Goal: Information Seeking & Learning: Understand process/instructions

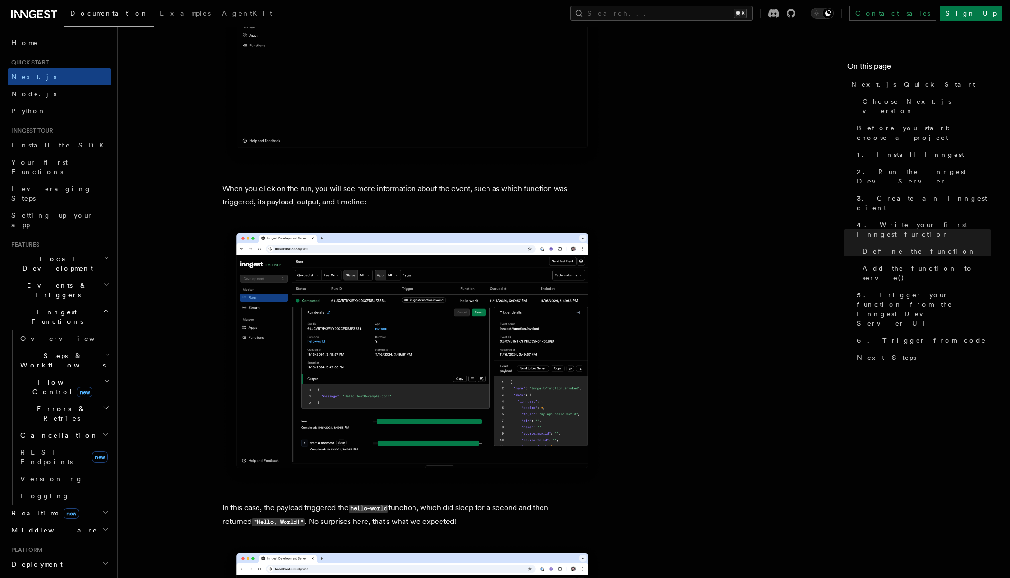
scroll to position [3377, 0]
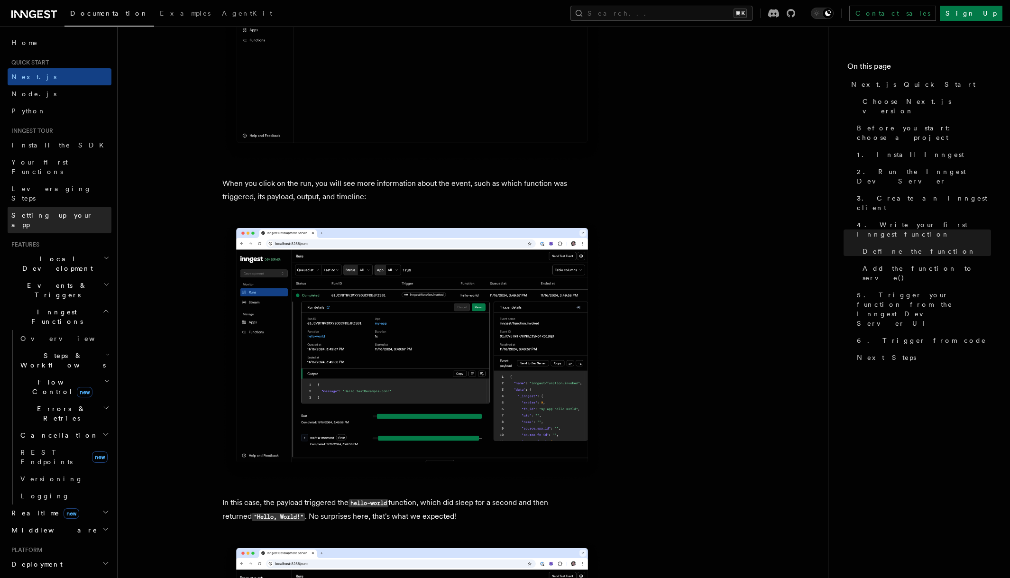
click at [85, 207] on link "Setting up your app" at bounding box center [60, 220] width 104 height 27
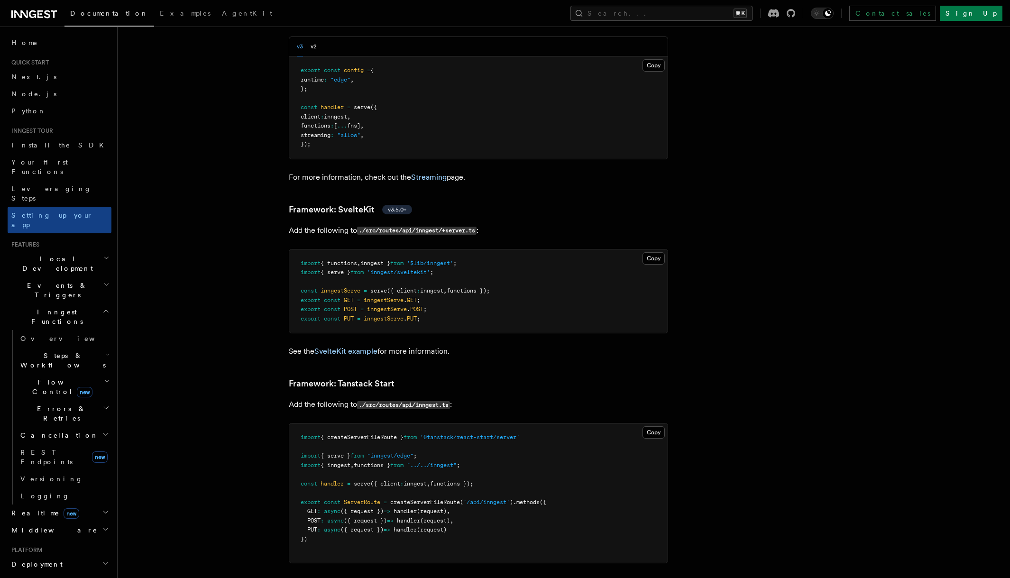
scroll to position [8501, 0]
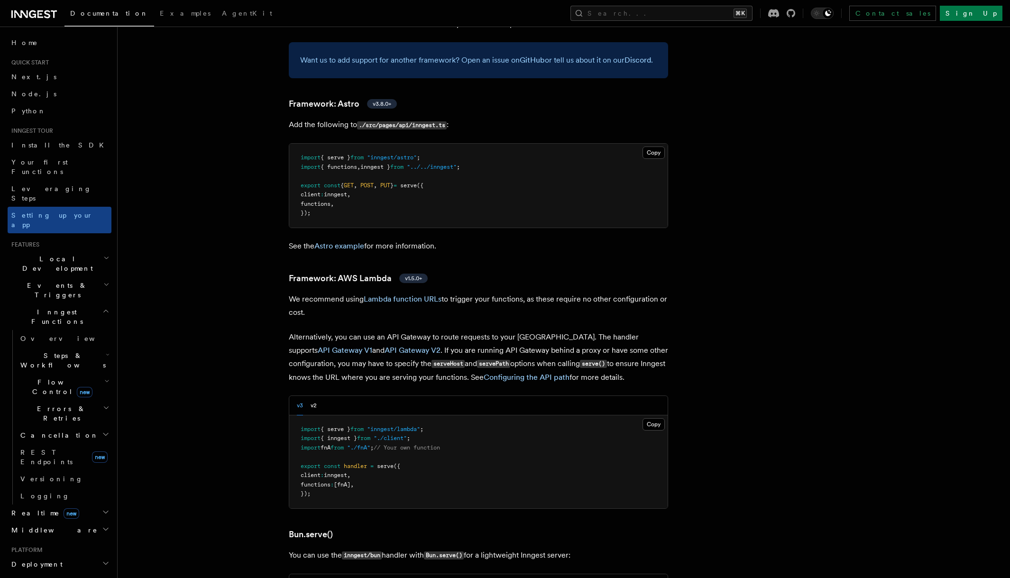
scroll to position [0, 0]
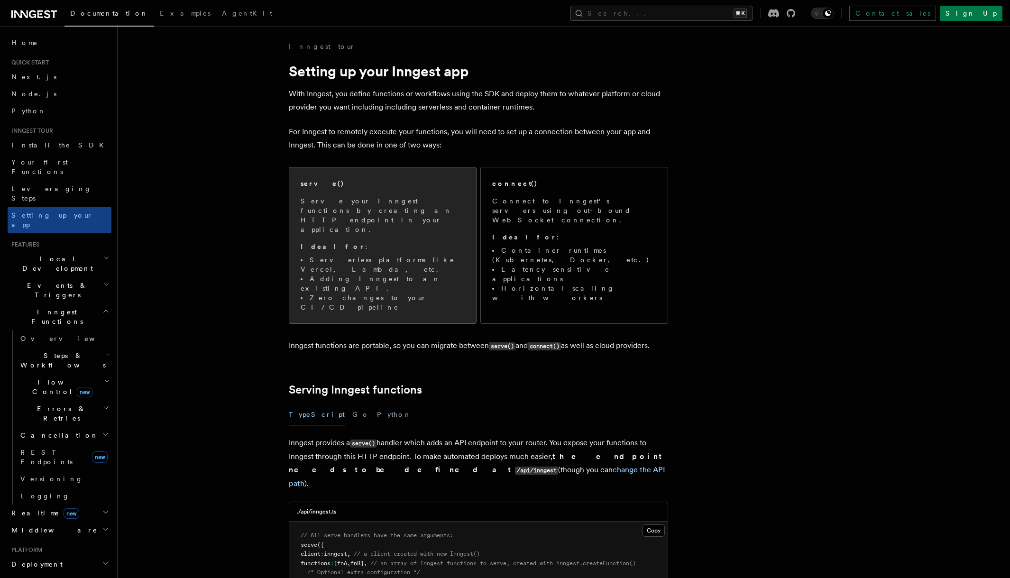
click at [406, 242] on p "Ideal for :" at bounding box center [383, 246] width 164 height 9
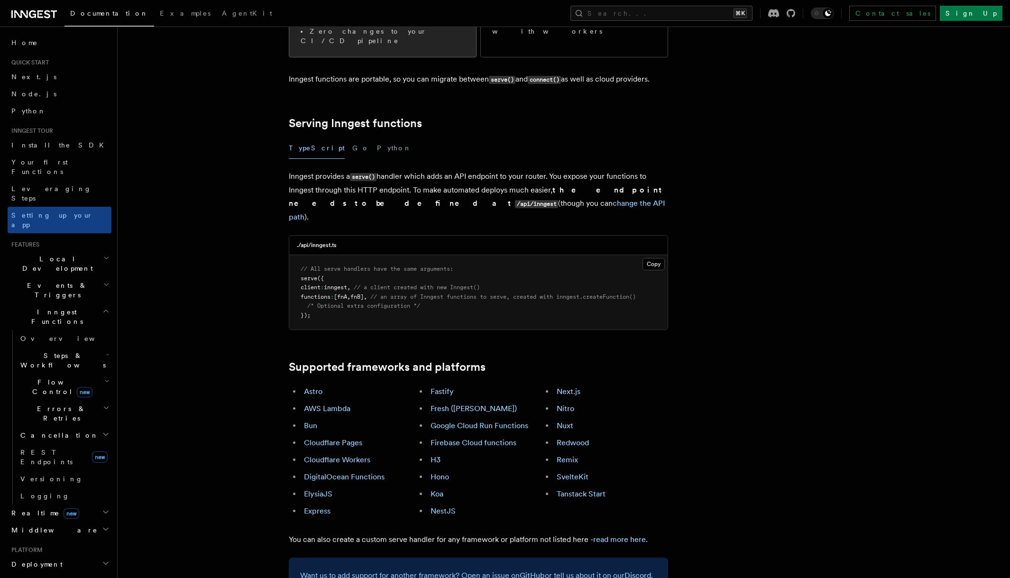
scroll to position [290, 0]
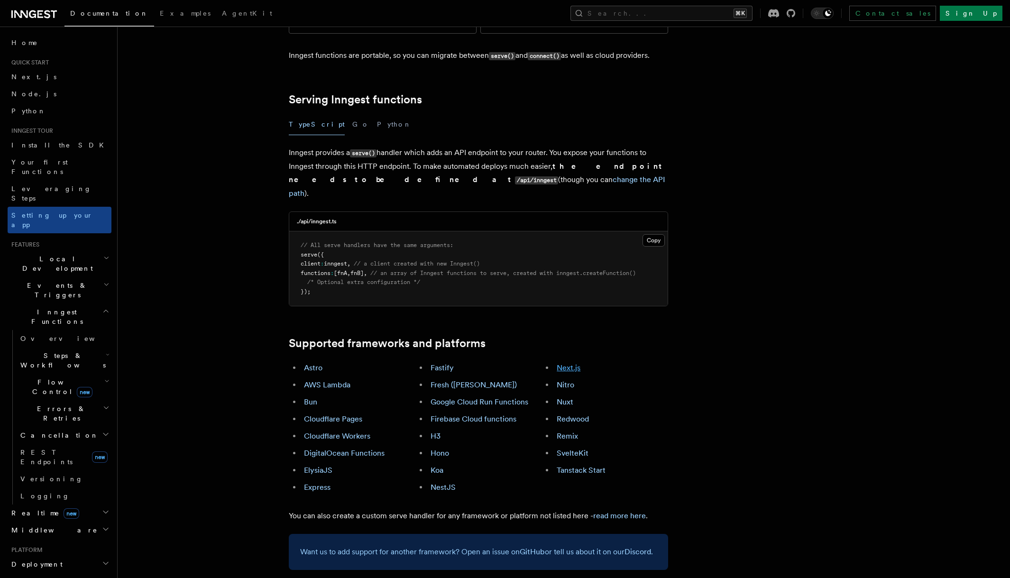
click at [568, 363] on link "Next.js" at bounding box center [569, 367] width 24 height 9
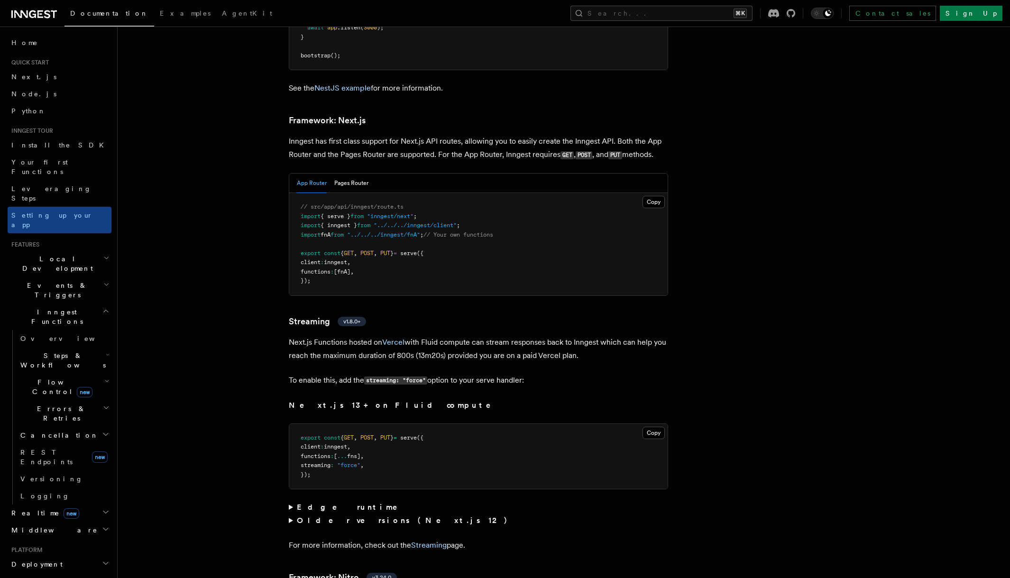
scroll to position [6148, 0]
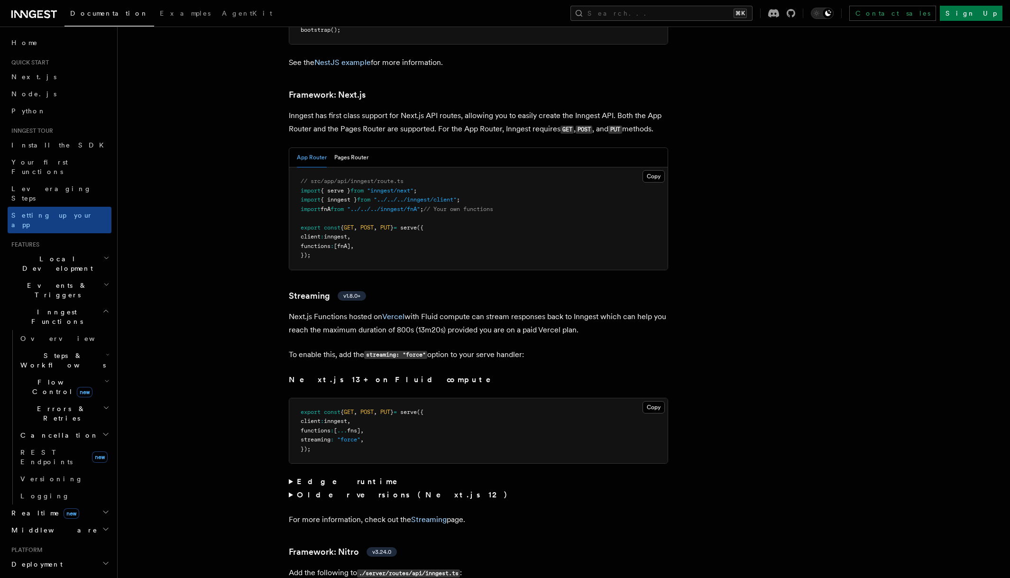
click at [460, 310] on p "Next.js Functions hosted on Vercel with Fluid compute can stream responses back…" at bounding box center [478, 323] width 379 height 27
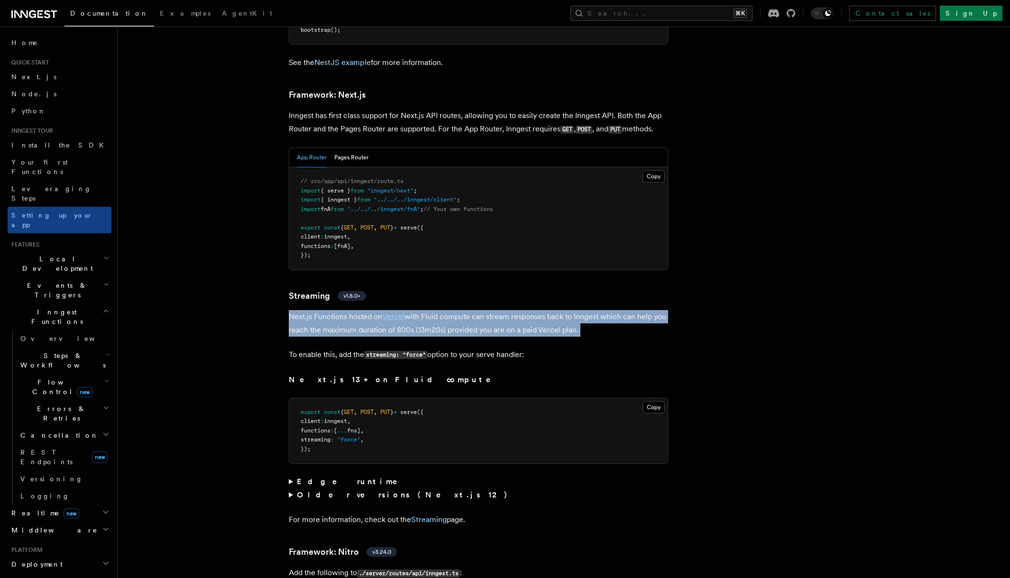
click at [460, 310] on p "Next.js Functions hosted on Vercel with Fluid compute can stream responses back…" at bounding box center [478, 323] width 379 height 27
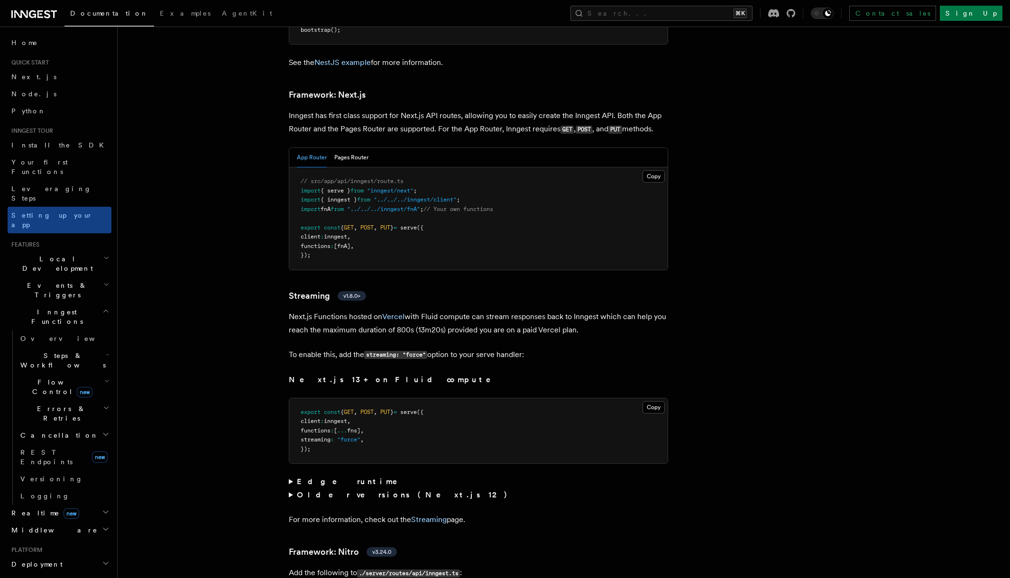
click at [496, 310] on p "Next.js Functions hosted on Vercel with Fluid compute can stream responses back…" at bounding box center [478, 323] width 379 height 27
click at [63, 254] on span "Local Development" at bounding box center [56, 263] width 96 height 19
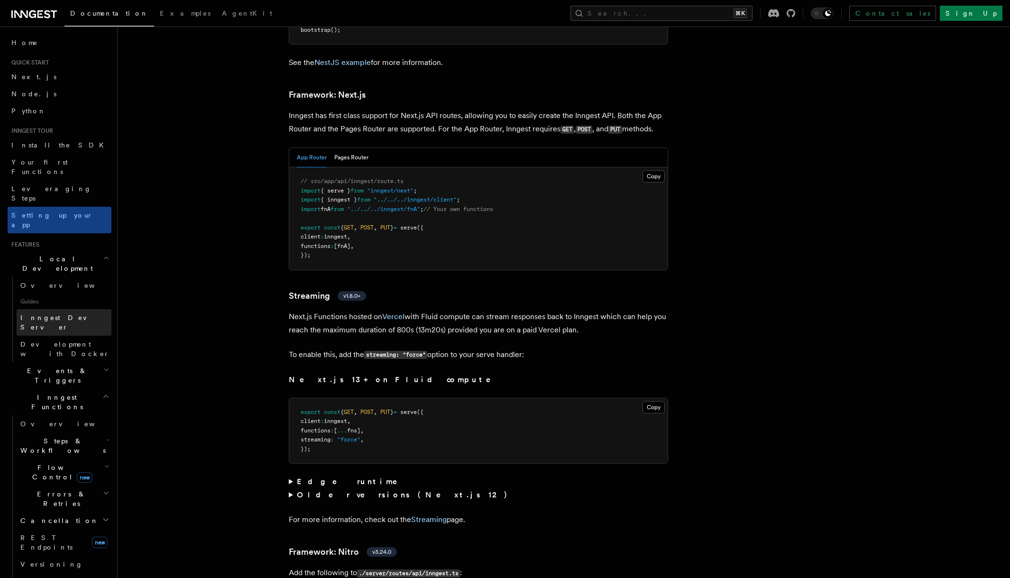
click at [63, 314] on span "Inngest Dev Server" at bounding box center [60, 322] width 81 height 17
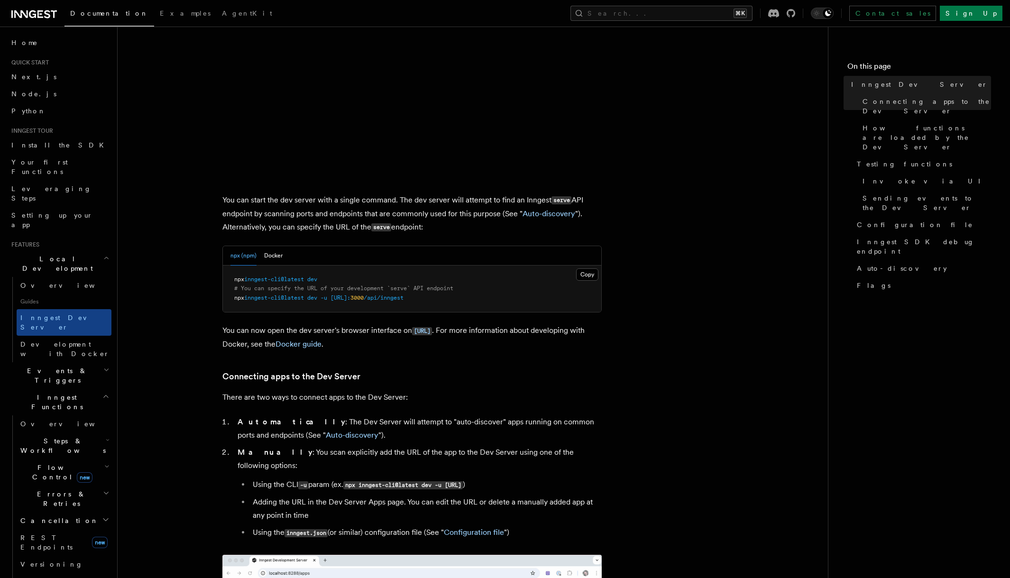
scroll to position [239, 0]
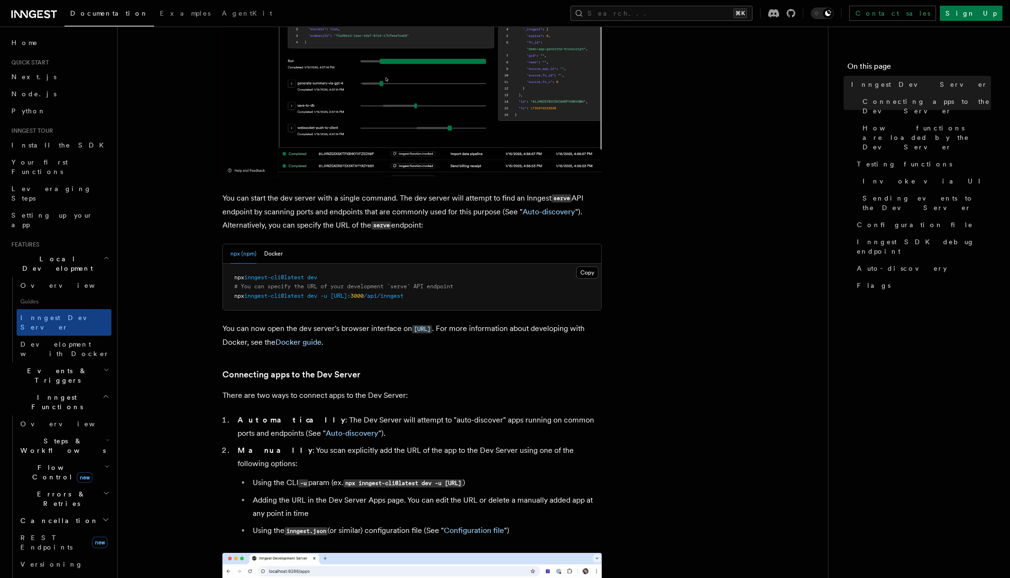
click at [379, 422] on li "Automatically : The Dev Server will attempt to "auto-discover" apps running on …" at bounding box center [418, 427] width 367 height 27
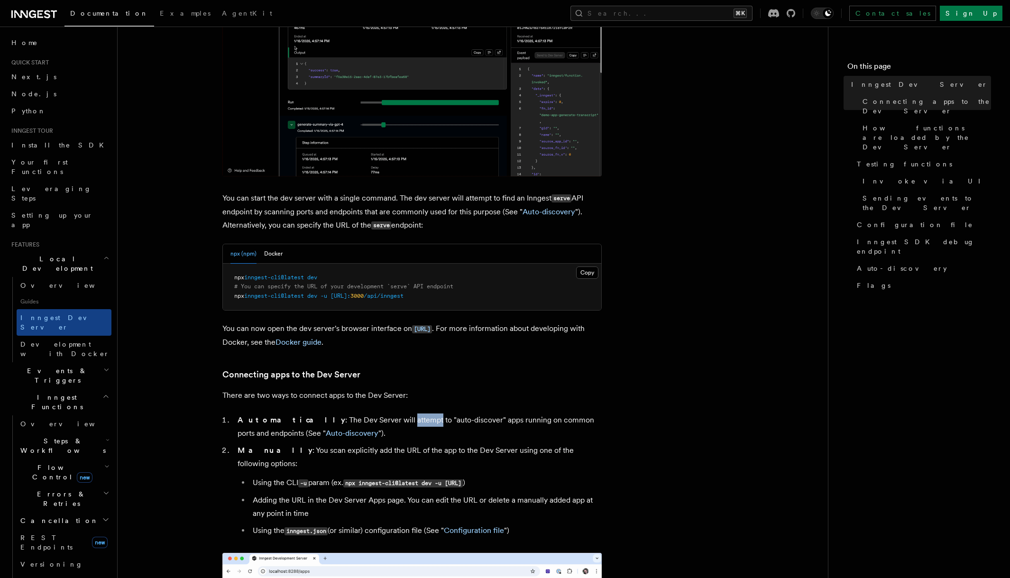
click at [379, 422] on li "Automatically : The Dev Server will attempt to "auto-discover" apps running on …" at bounding box center [418, 427] width 367 height 27
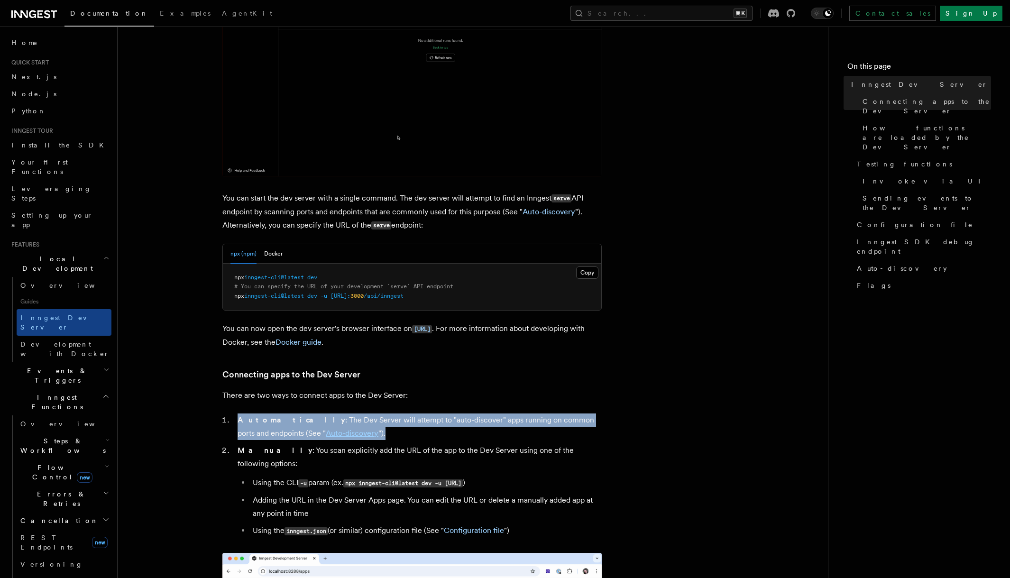
click at [379, 422] on li "Automatically : The Dev Server will attempt to "auto-discover" apps running on …" at bounding box center [418, 427] width 367 height 27
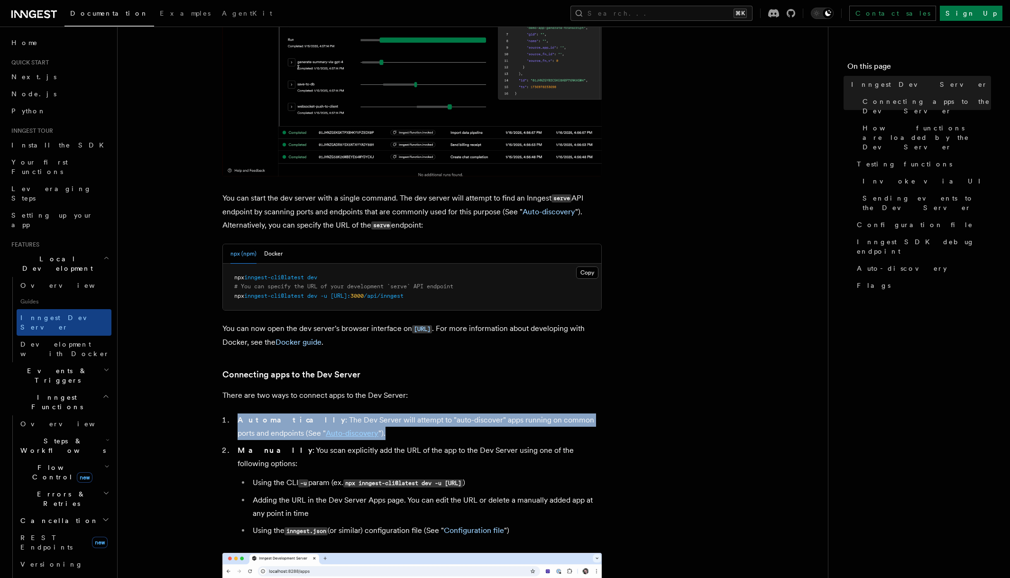
click at [379, 433] on li "Automatically : The Dev Server will attempt to "auto-discover" apps running on …" at bounding box center [418, 427] width 367 height 27
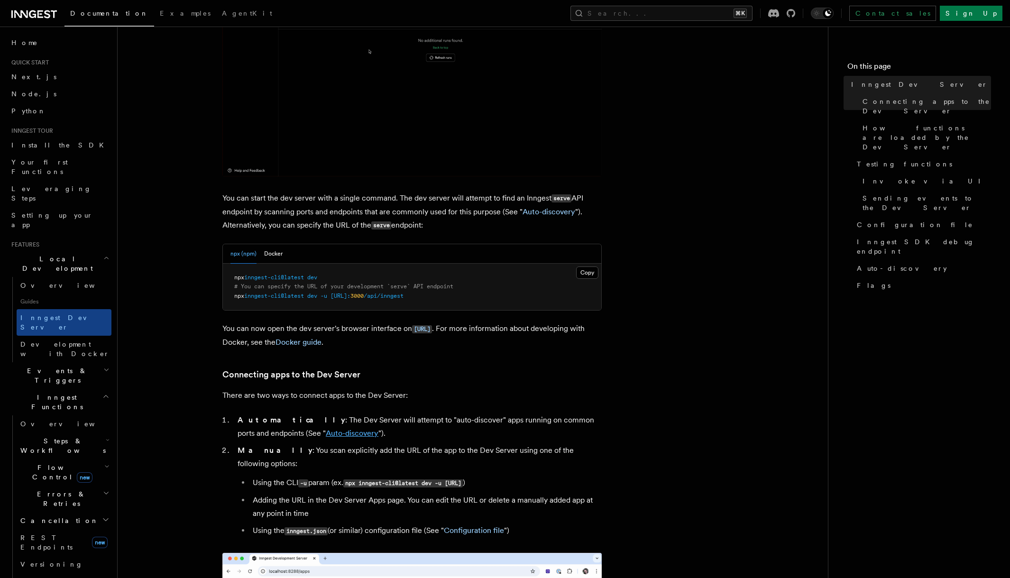
click at [326, 433] on link "Auto-discovery" at bounding box center [352, 433] width 53 height 9
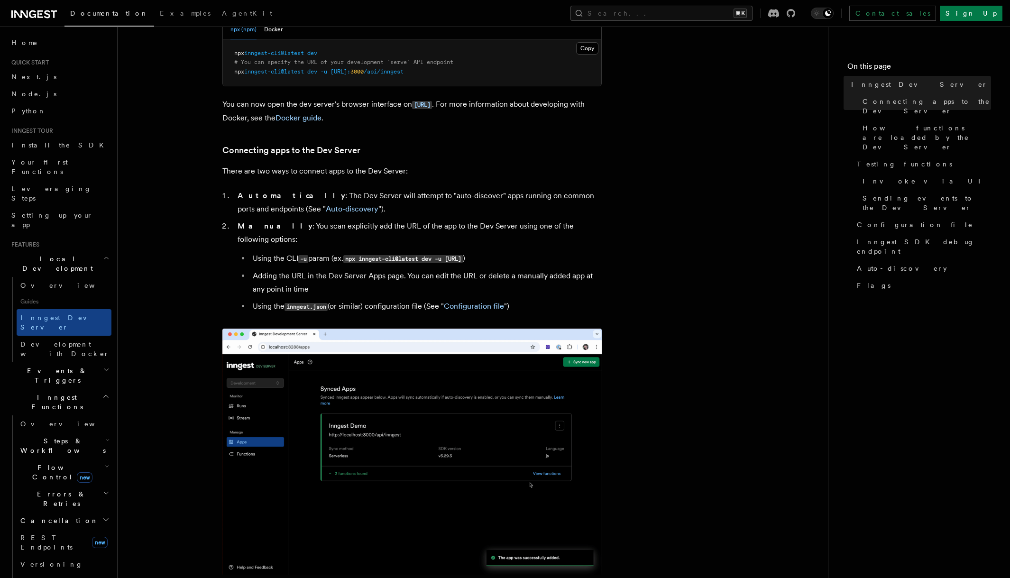
scroll to position [464, 0]
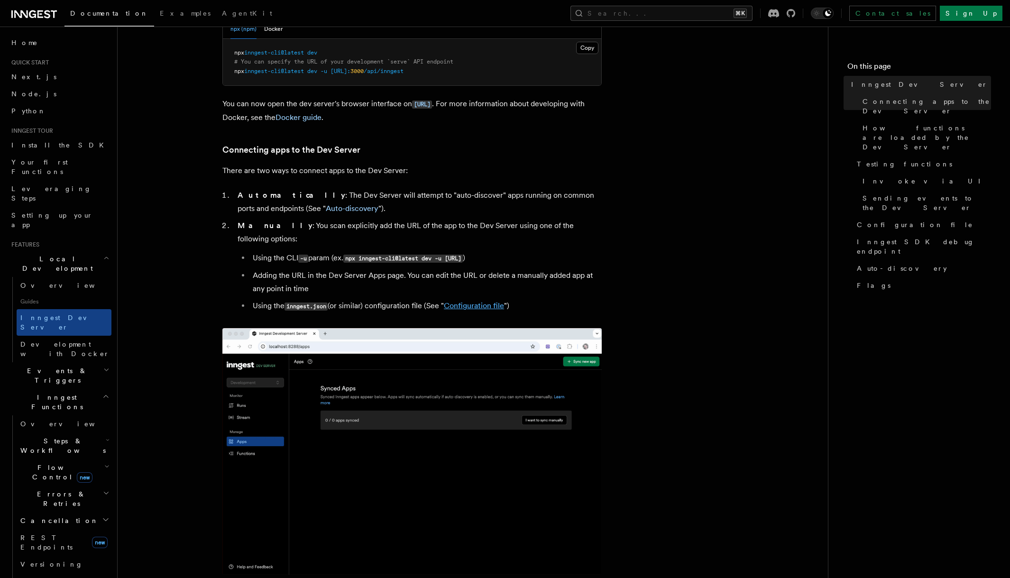
click at [469, 301] on link "Configuration file" at bounding box center [474, 305] width 60 height 9
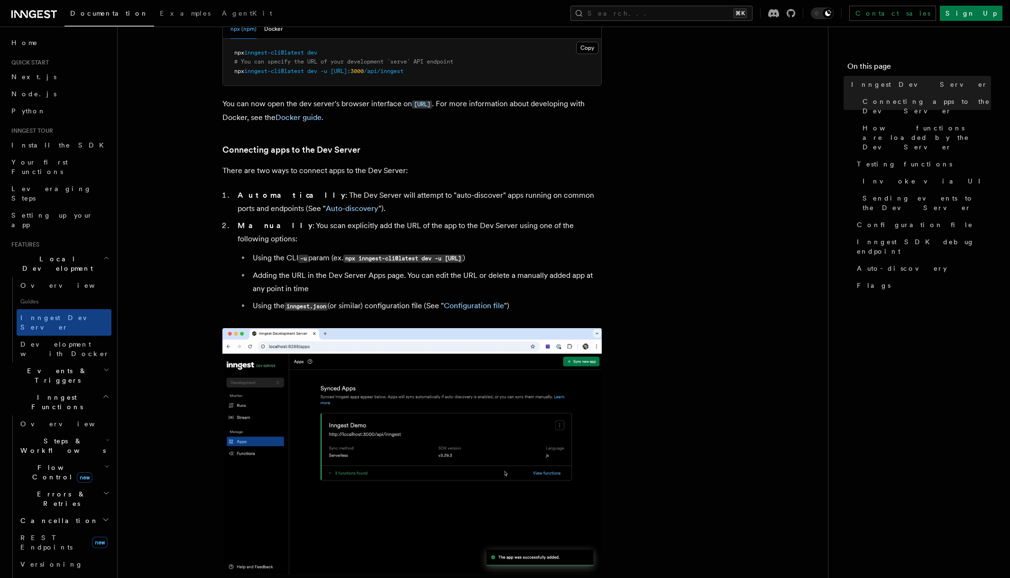
click at [356, 255] on code "npx inngest-cli@latest dev -u [URL]" at bounding box center [403, 259] width 120 height 8
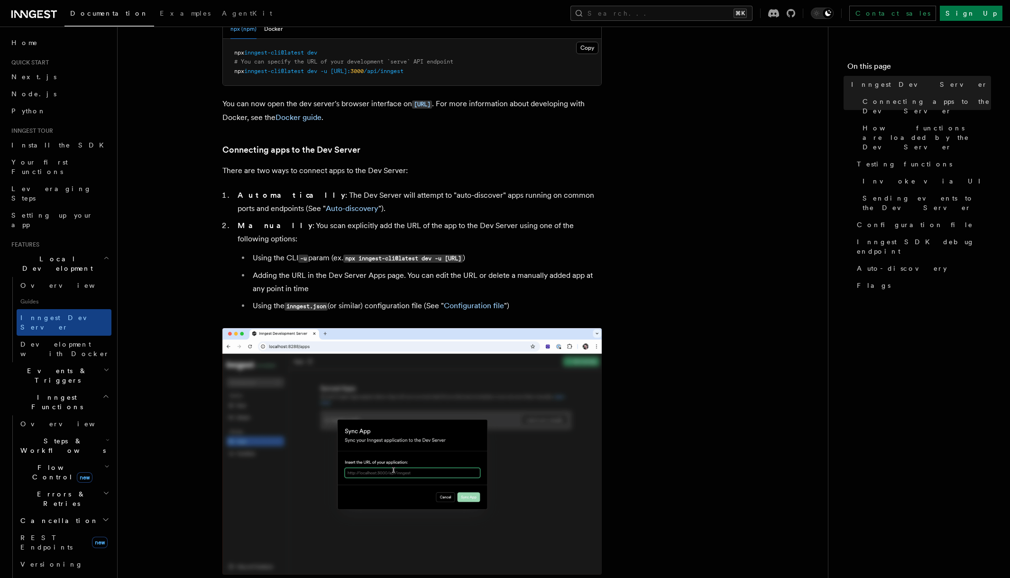
click at [361, 255] on code "npx inngest-cli@latest dev -u [URL]" at bounding box center [403, 259] width 120 height 8
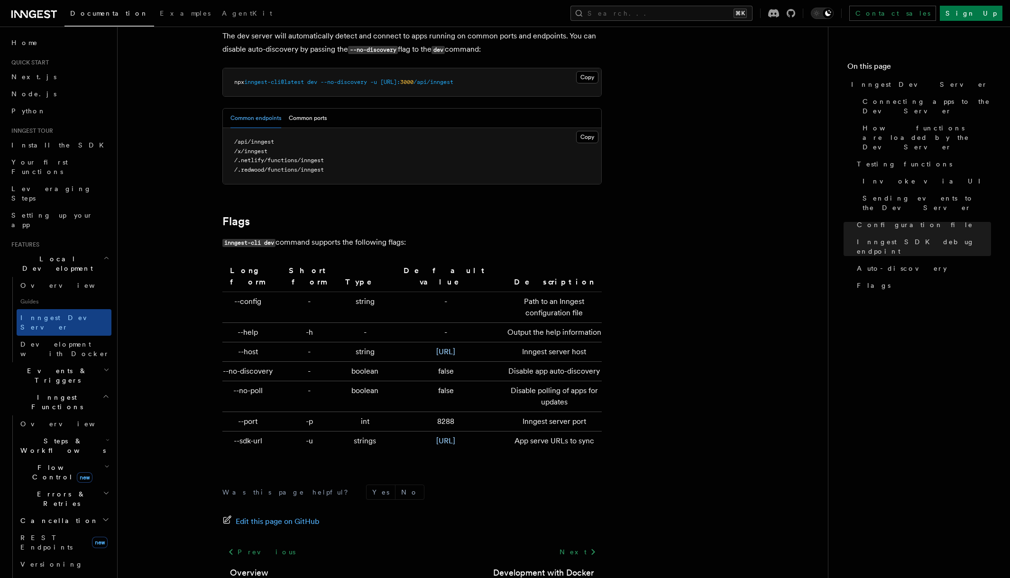
scroll to position [2955, 0]
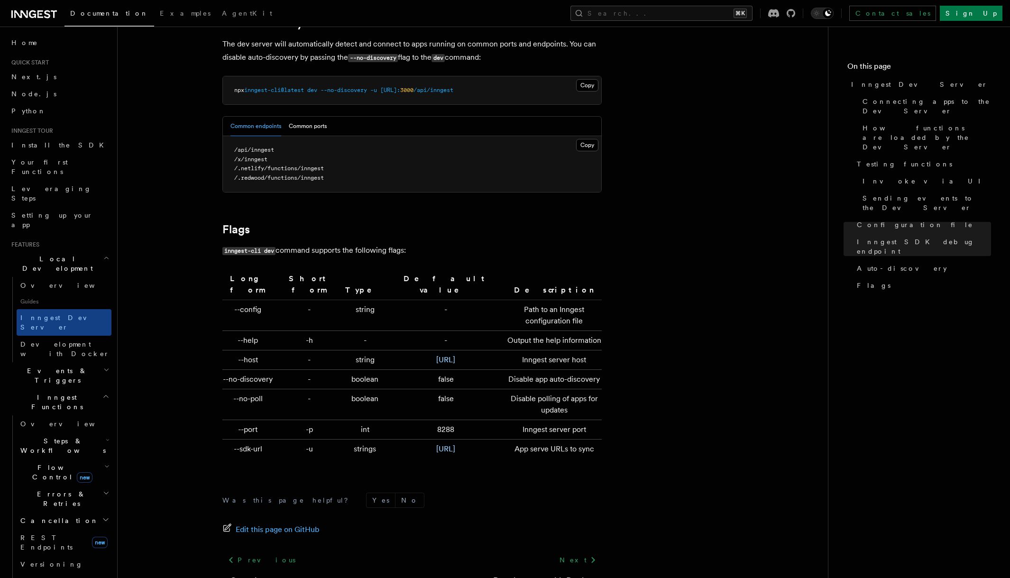
click at [250, 302] on td "--config" at bounding box center [249, 315] width 55 height 31
copy td "--config"
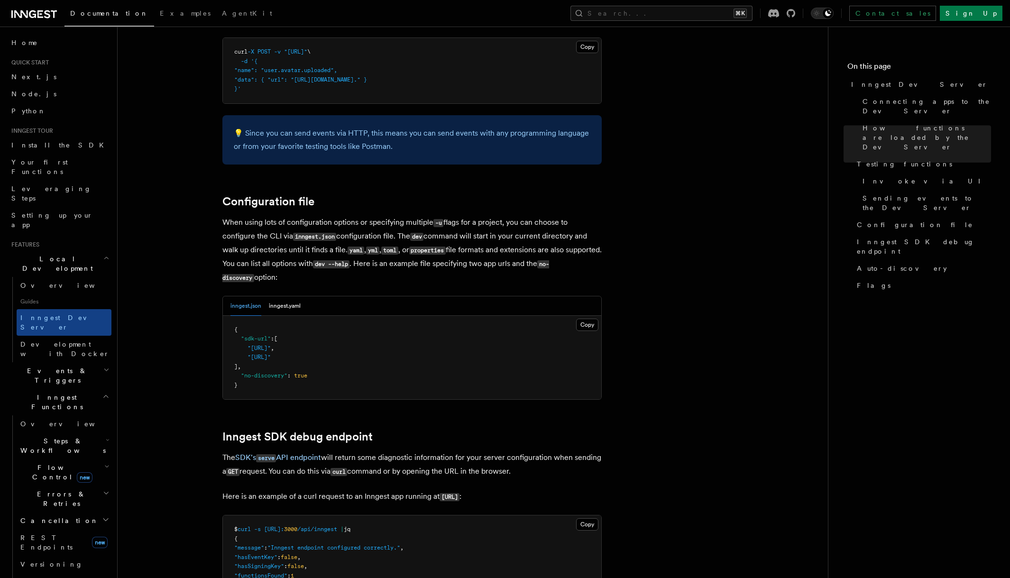
scroll to position [2480, 0]
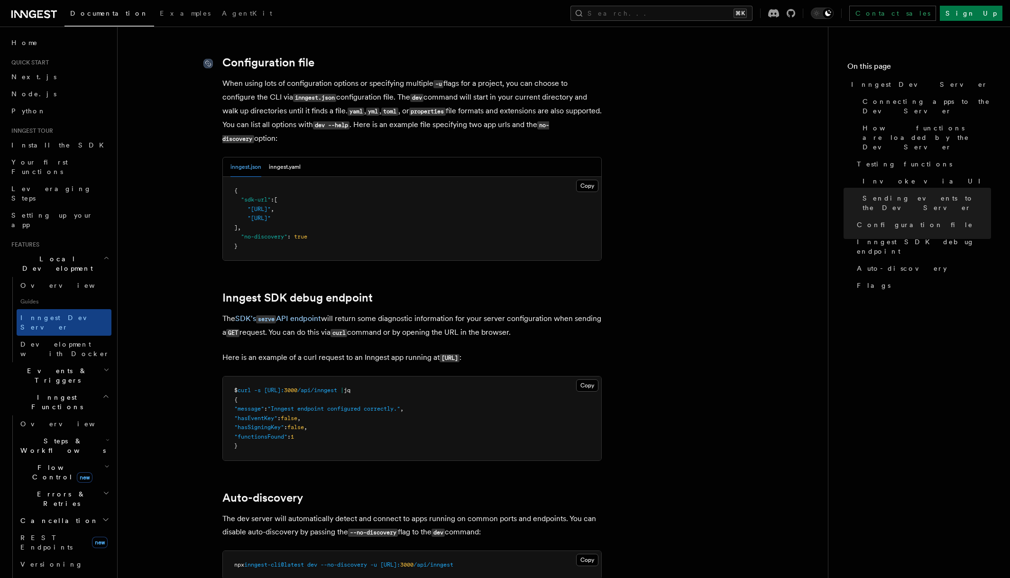
drag, startPoint x: 206, startPoint y: 51, endPoint x: 211, endPoint y: 52, distance: 4.8
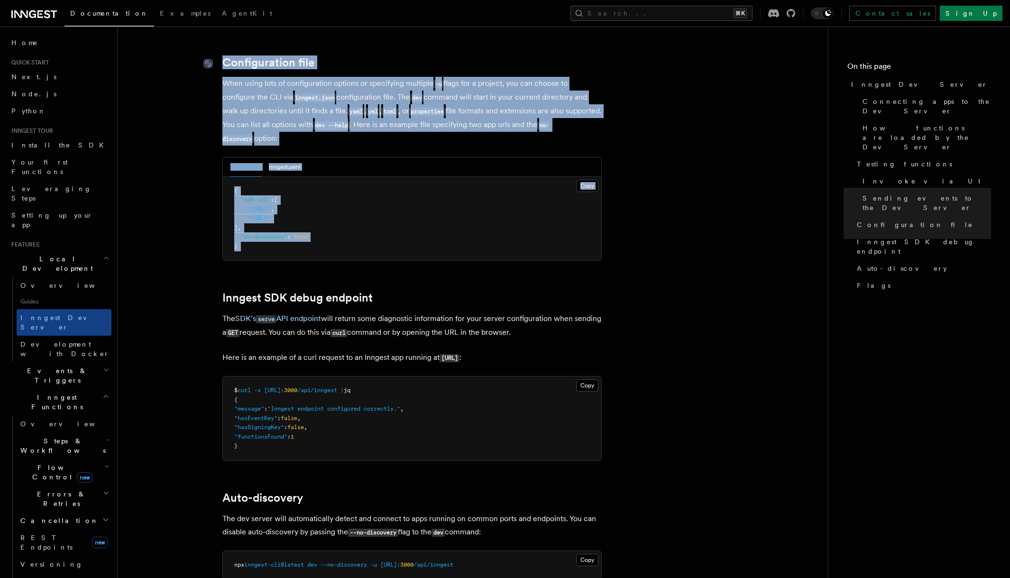
drag, startPoint x: 633, startPoint y: 259, endPoint x: 212, endPoint y: 55, distance: 467.7
copy article "Configuration file When using lots of configuration options or specifying multi…"
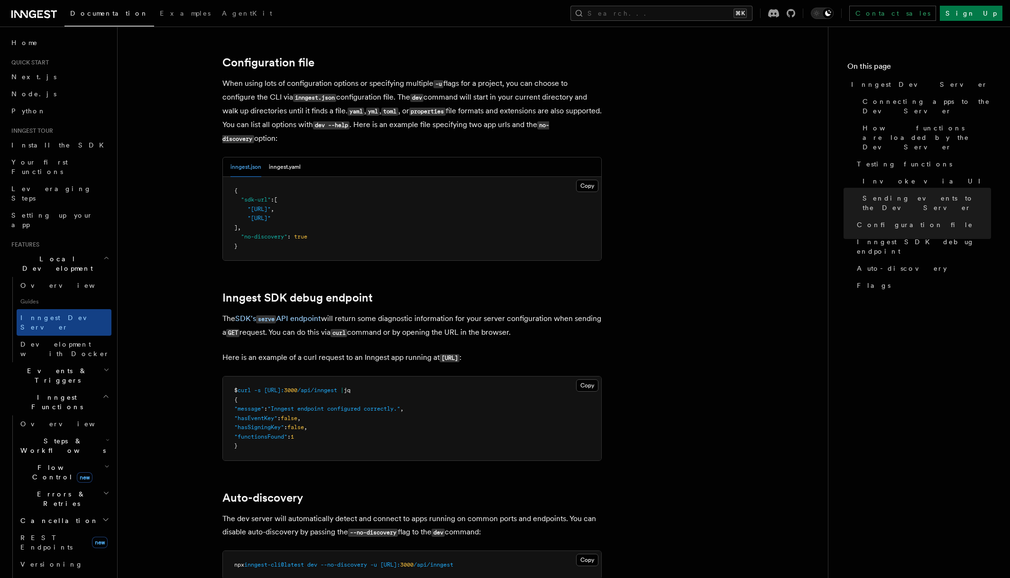
click at [361, 224] on pre "{ "sdk-url" : [ "http://localhost:3000/api/inngest" , "http://localhost:3030/ap…" at bounding box center [412, 219] width 378 height 84
click at [366, 222] on pre "{ "sdk-url" : [ "http://localhost:3000/api/inngest" , "http://localhost:3030/ap…" at bounding box center [412, 219] width 378 height 84
click at [273, 239] on pre "{ "sdk-url" : [ "http://localhost:3000/api/inngest" , "http://localhost:3030/ap…" at bounding box center [412, 219] width 378 height 84
